Goal: Navigation & Orientation: Find specific page/section

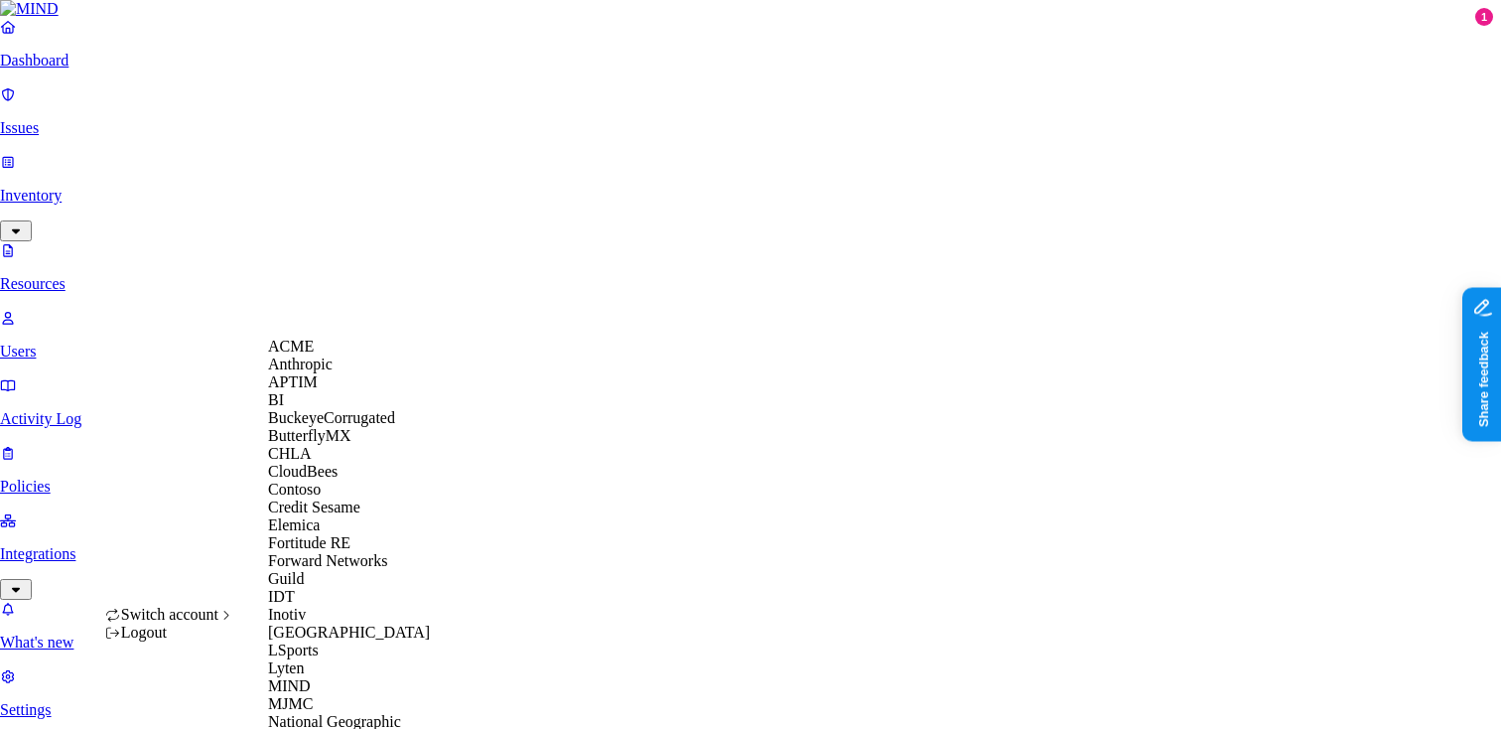
scroll to position [898, 0]
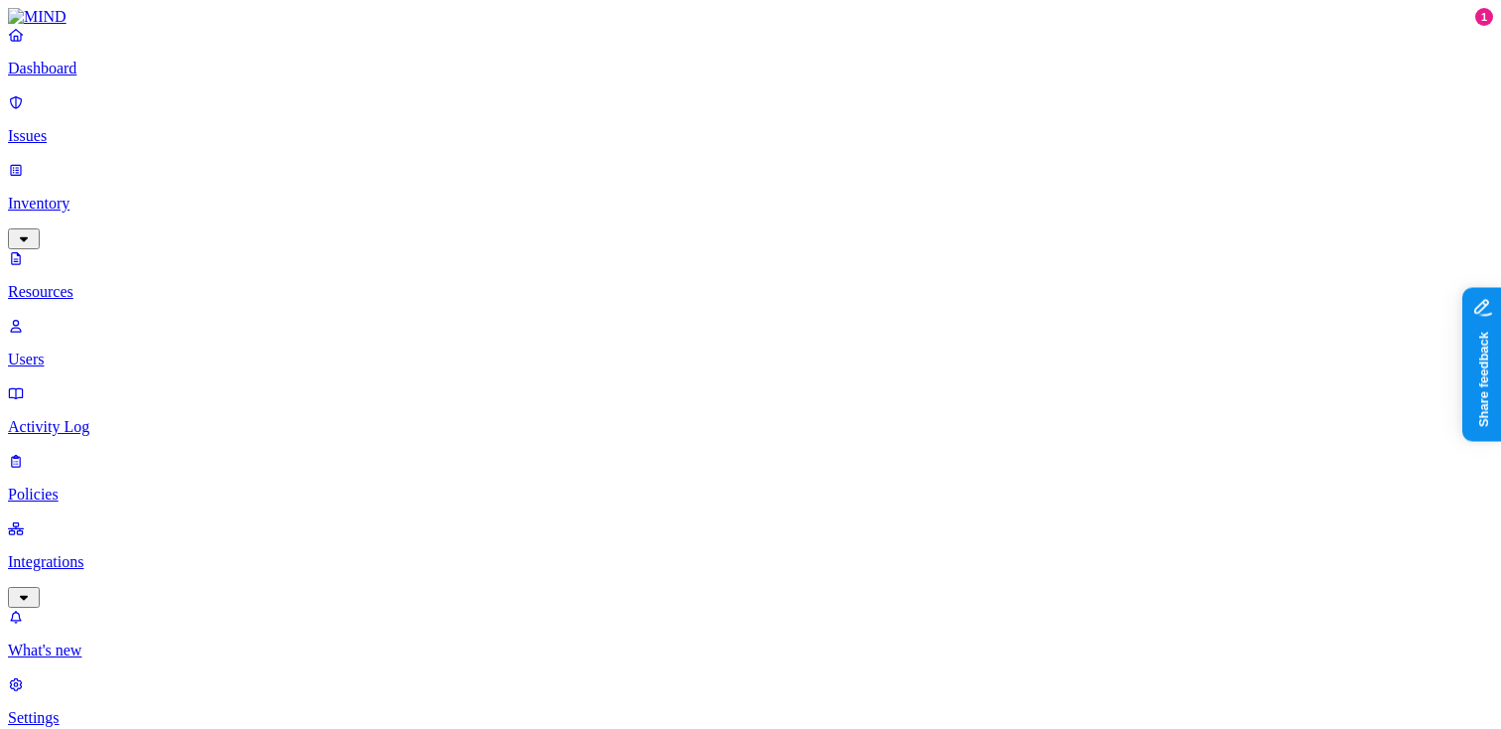
click at [122, 553] on p "Integrations" at bounding box center [750, 562] width 1485 height 18
click at [120, 130] on p "Issues" at bounding box center [750, 136] width 1485 height 18
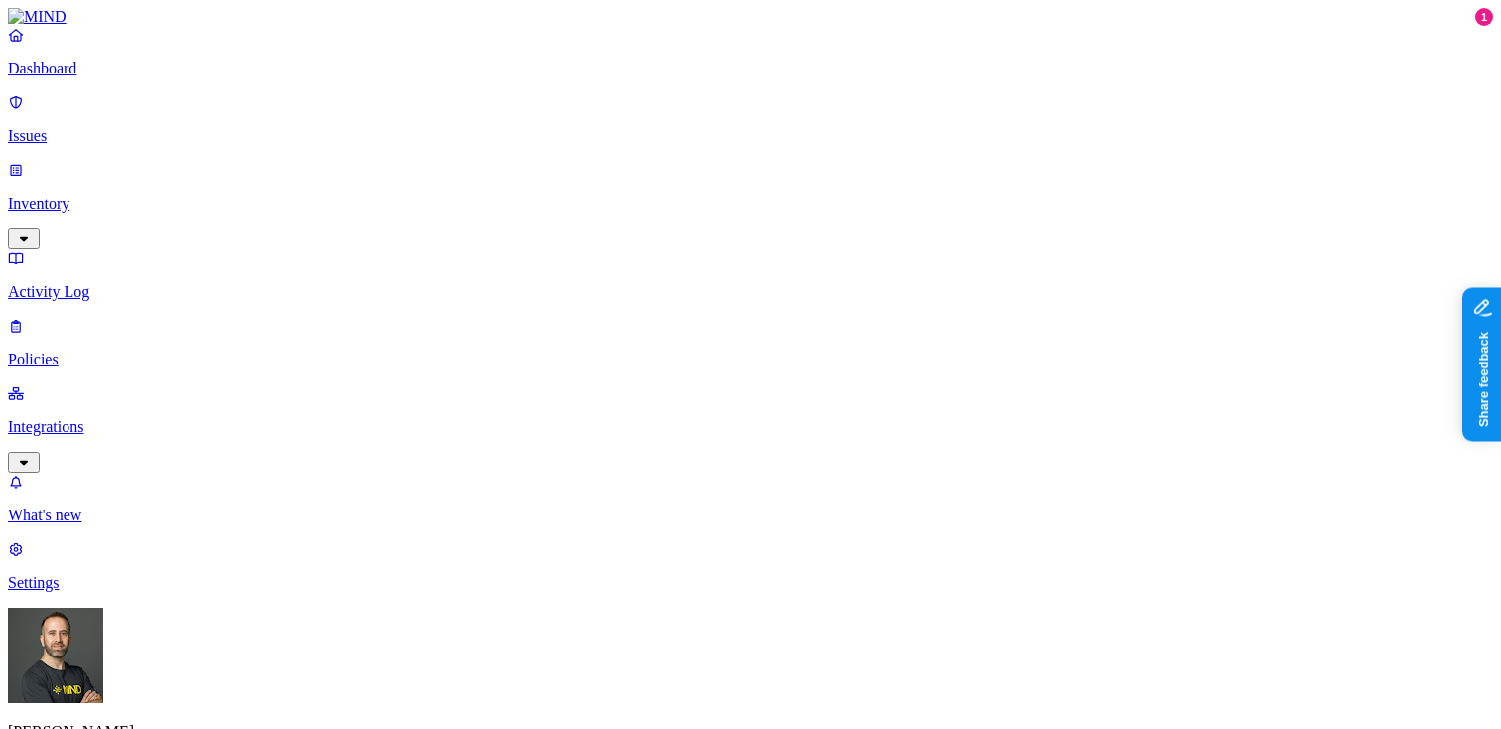
click at [116, 169] on link "Inventory" at bounding box center [750, 203] width 1485 height 85
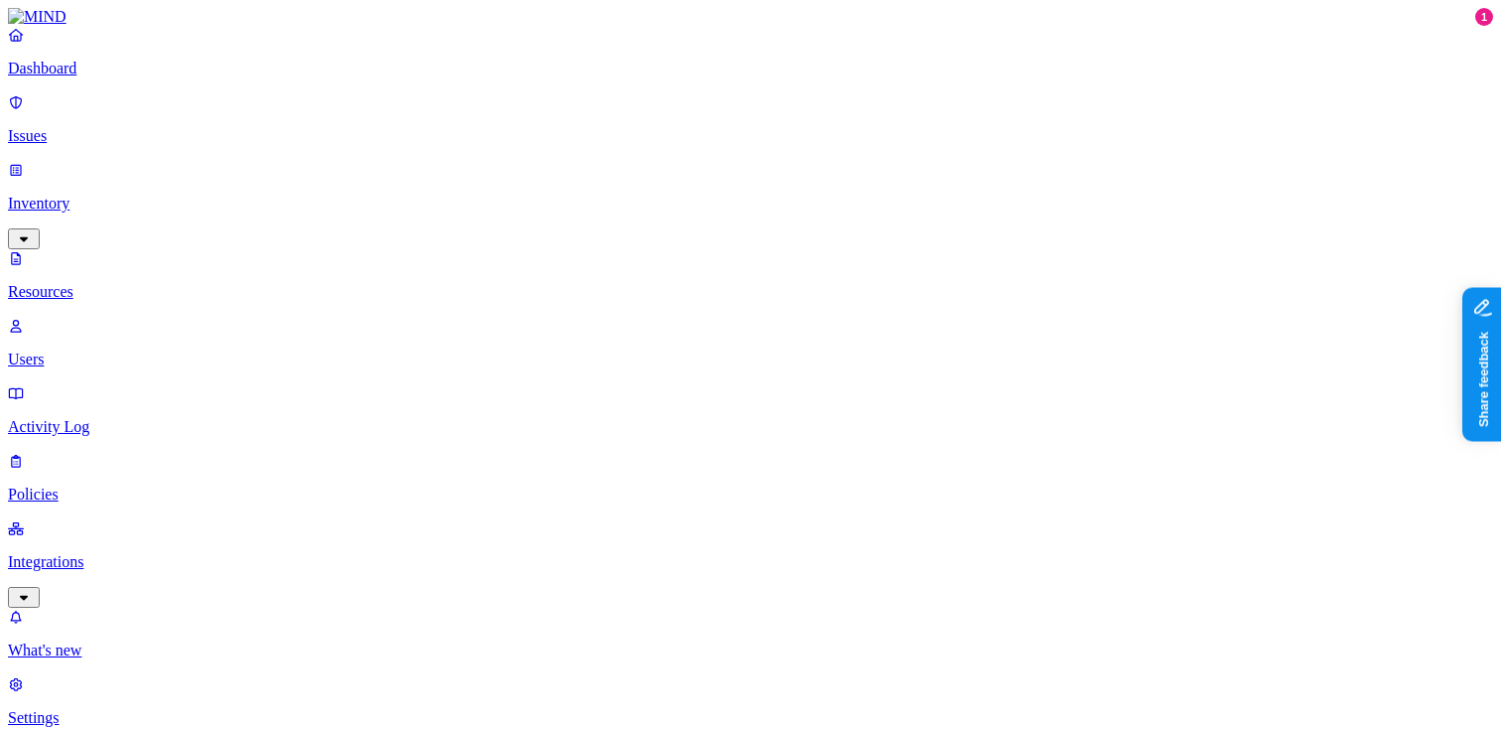
click at [593, 110] on button "button" at bounding box center [601, 113] width 16 height 6
click at [593, 108] on button "button" at bounding box center [601, 109] width 16 height 21
click at [136, 519] on link "Integrations" at bounding box center [750, 561] width 1485 height 85
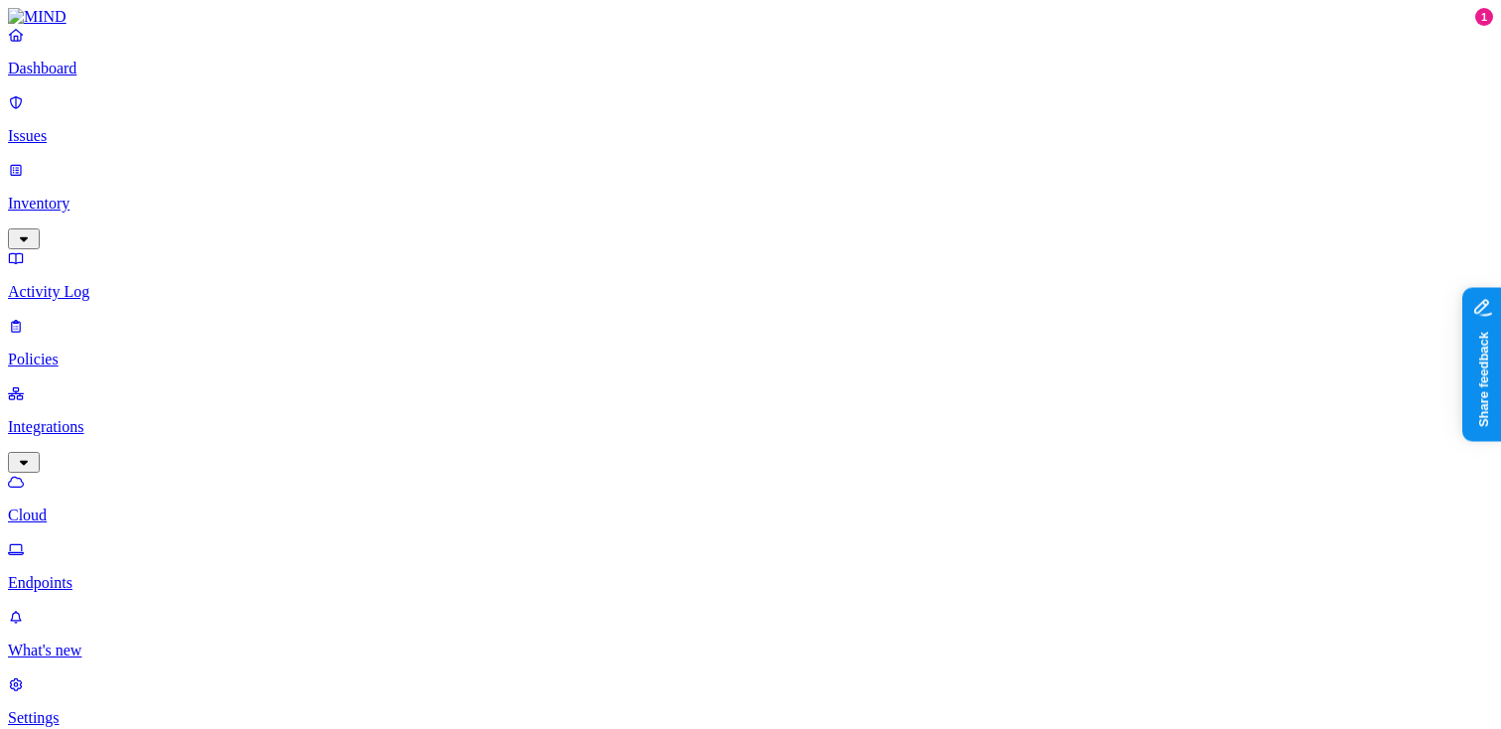
click at [159, 77] on p "Dashboard" at bounding box center [750, 69] width 1485 height 18
